Goal: Information Seeking & Learning: Learn about a topic

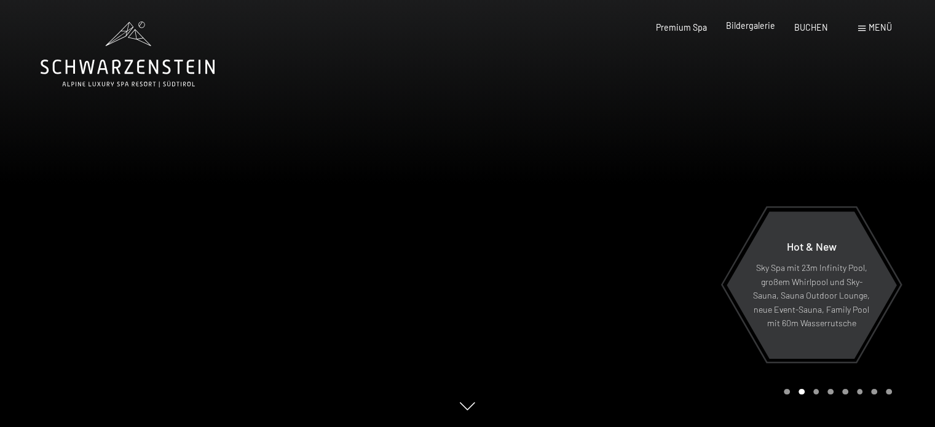
click at [756, 25] on span "Bildergalerie" at bounding box center [750, 25] width 49 height 10
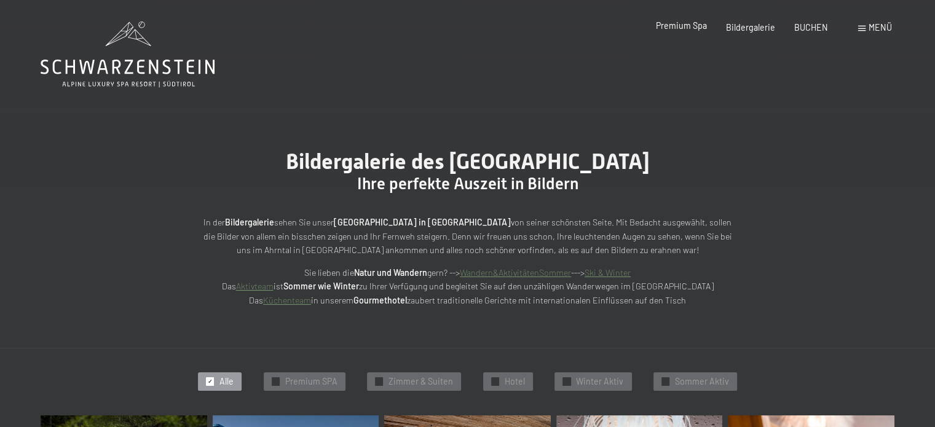
click at [681, 23] on span "Premium Spa" at bounding box center [681, 25] width 51 height 10
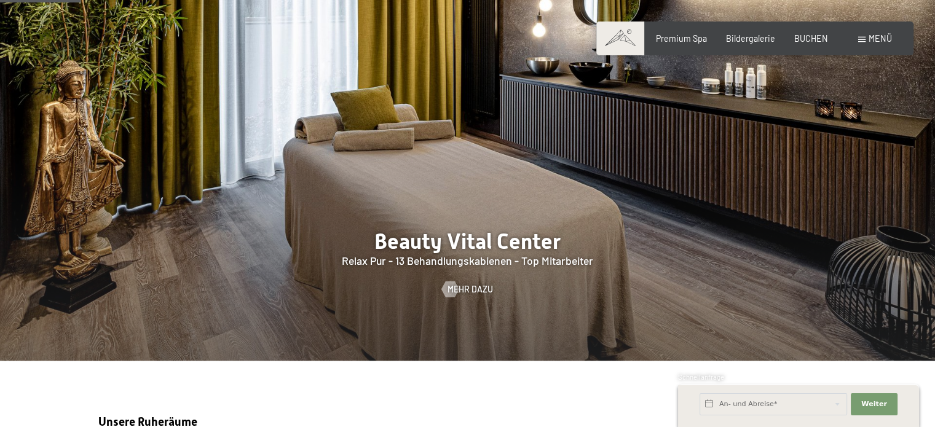
scroll to position [1229, 0]
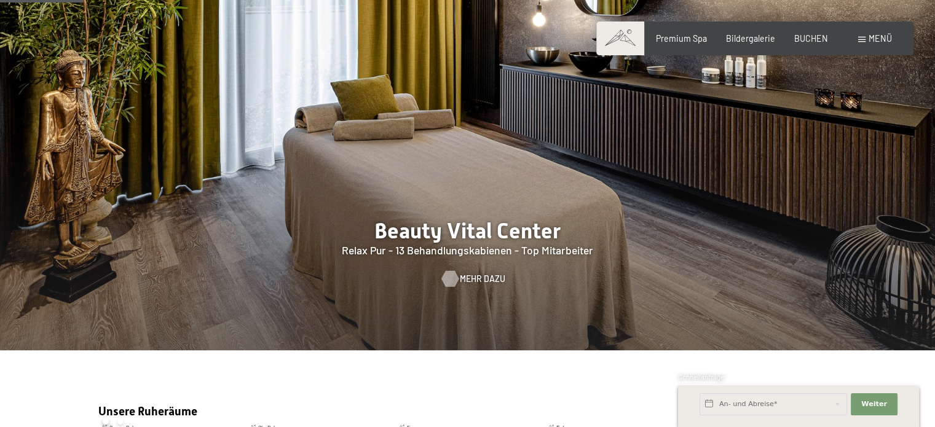
click at [460, 285] on link "Mehr dazu" at bounding box center [467, 279] width 51 height 12
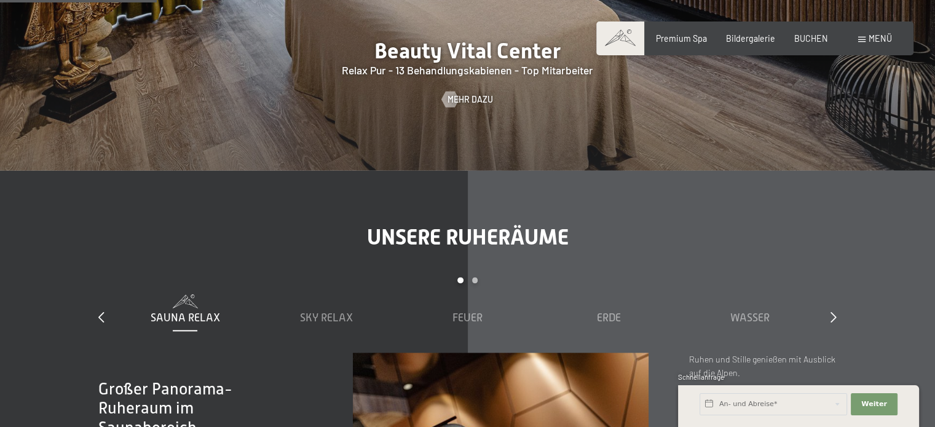
scroll to position [1294, 0]
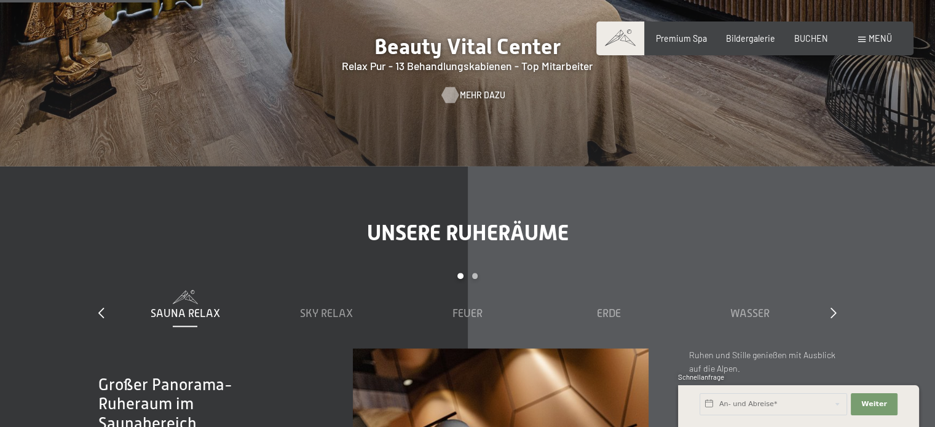
click at [462, 101] on span "Mehr dazu" at bounding box center [482, 95] width 45 height 12
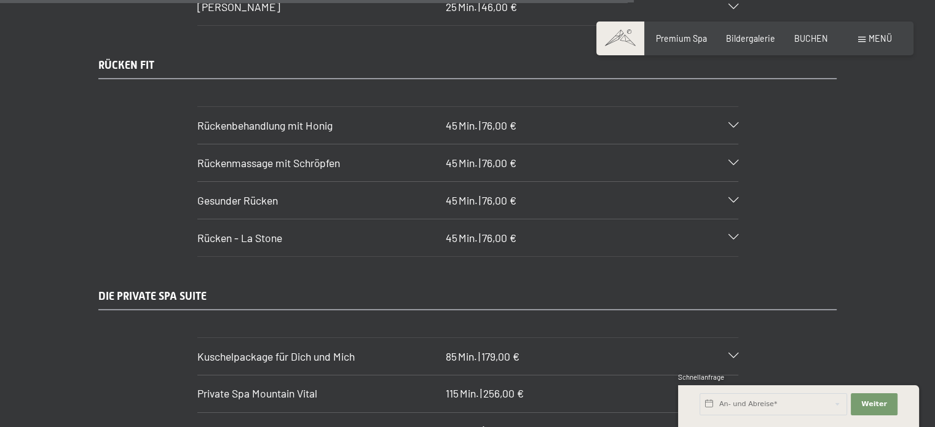
scroll to position [5901, 0]
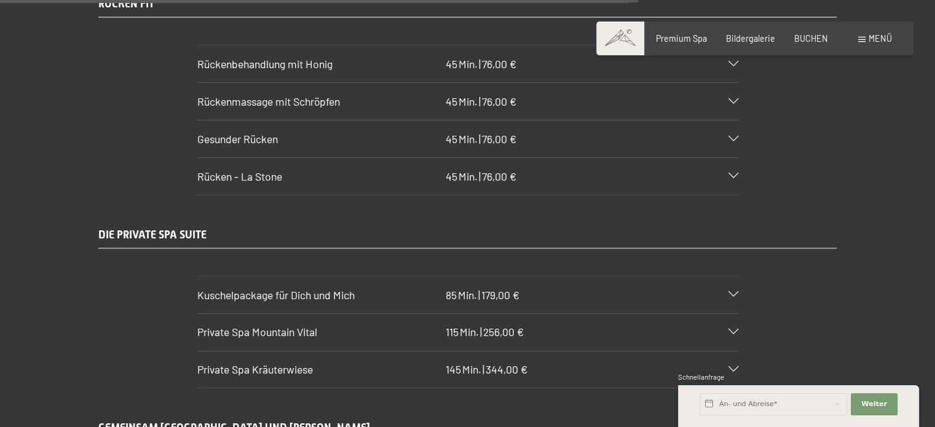
click at [733, 277] on div "Kuschelpackage für Dich und Mich 85 Min. | 179,00 €" at bounding box center [467, 295] width 541 height 37
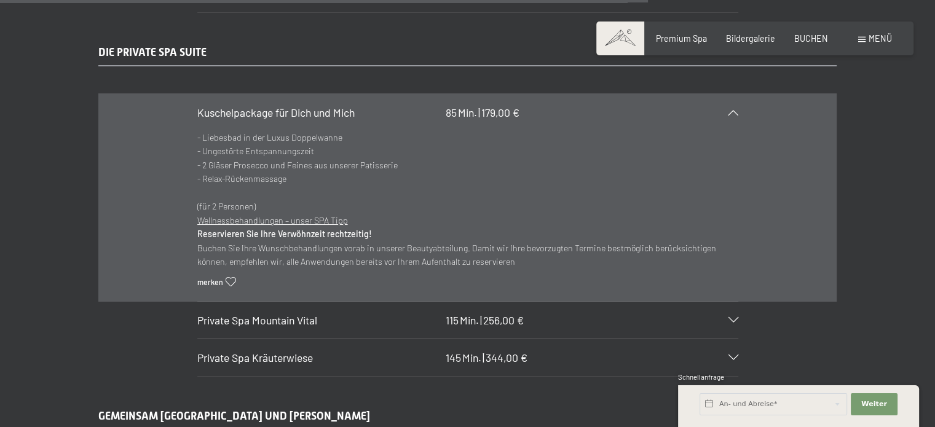
scroll to position [6146, 0]
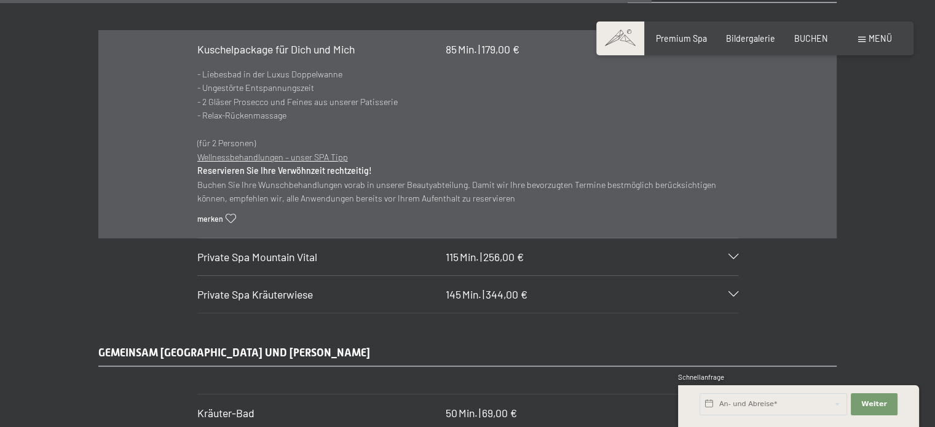
click at [735, 254] on icon at bounding box center [733, 257] width 10 height 6
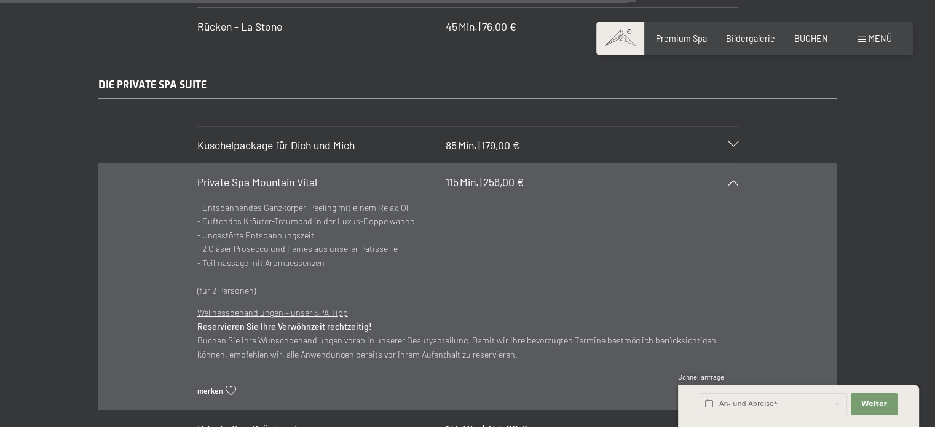
scroll to position [6024, 0]
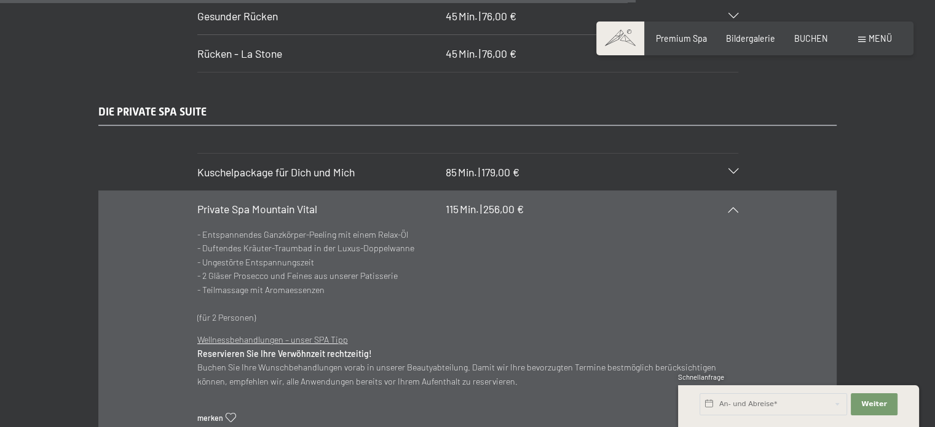
click at [732, 154] on div "Kuschelpackage für Dich und Mich 85 Min. | 179,00 €" at bounding box center [467, 172] width 541 height 37
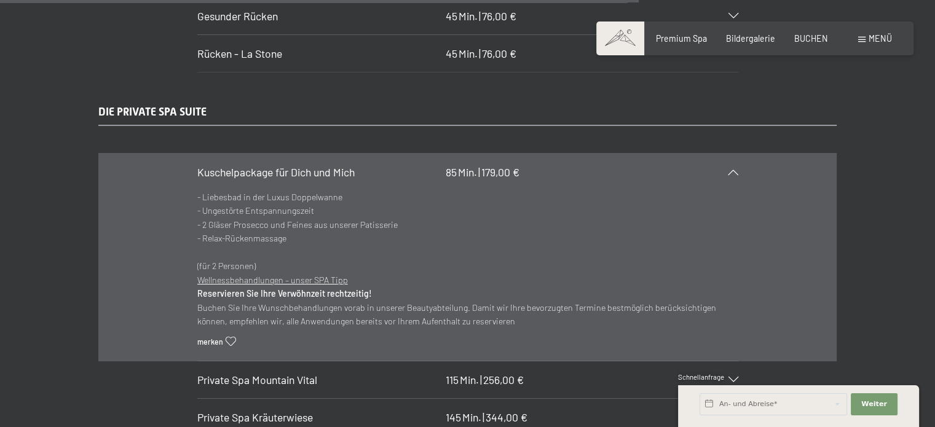
click at [876, 41] on span "Menü" at bounding box center [879, 38] width 23 height 10
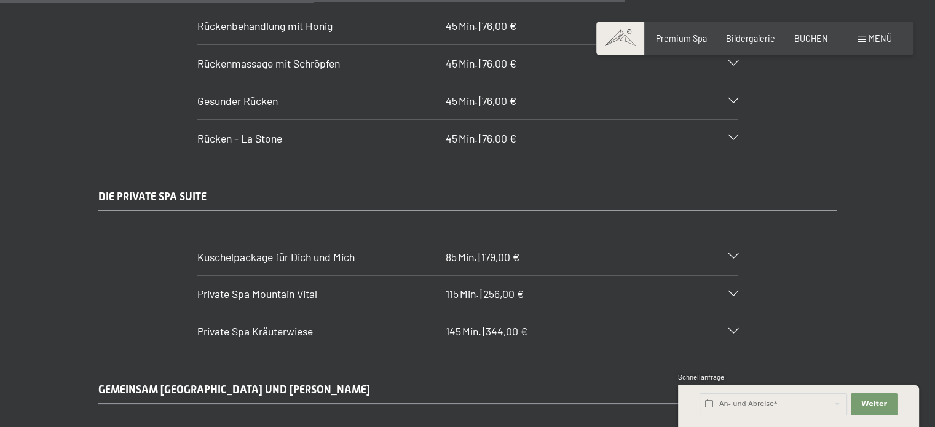
scroll to position [5962, 0]
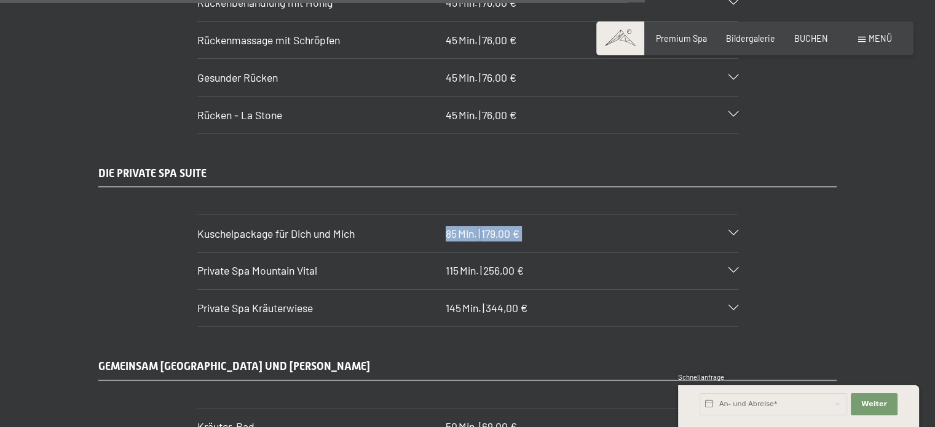
drag, startPoint x: 191, startPoint y: 188, endPoint x: 355, endPoint y: 200, distance: 165.1
click at [355, 215] on section "Kuschelpackage für Dich und Mich 85 Min. | 179,00 € - Liebesbad in der Luxus Do…" at bounding box center [467, 234] width 541 height 38
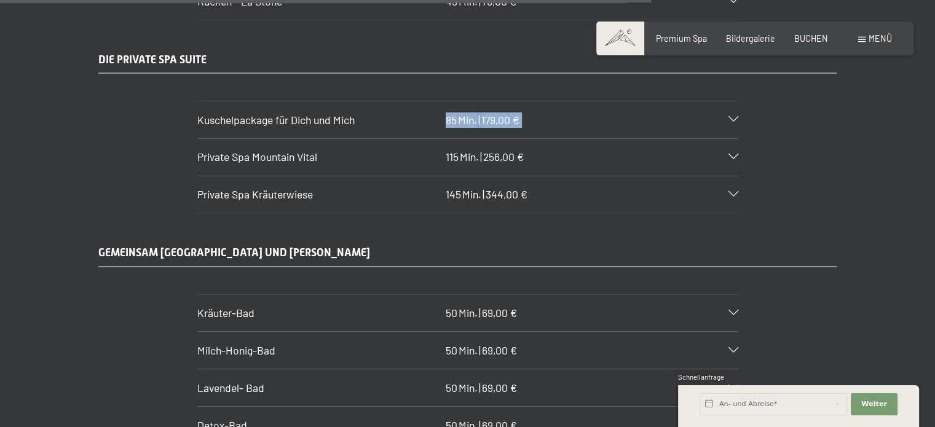
scroll to position [6024, 0]
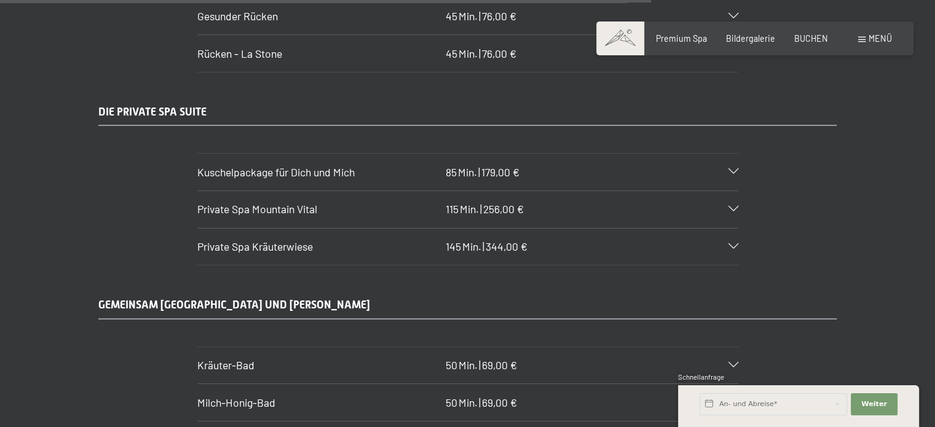
click at [279, 165] on span "Kuschelpackage für Dich und Mich" at bounding box center [275, 172] width 157 height 14
